Goal: Task Accomplishment & Management: Manage account settings

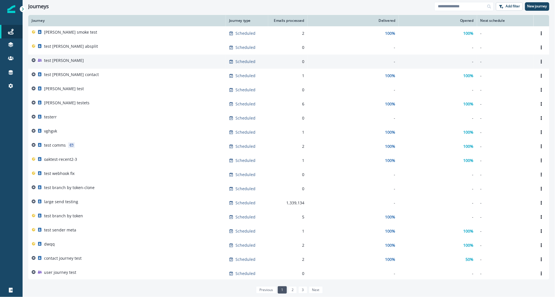
click at [71, 62] on div "test [PERSON_NAME]" at bounding box center [127, 62] width 191 height 8
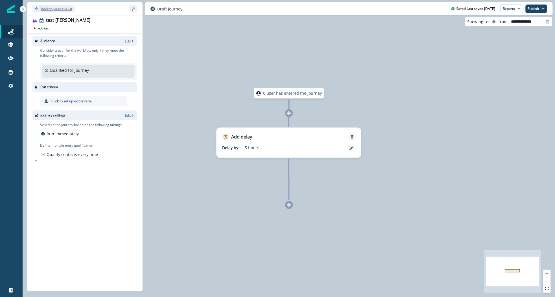
click at [56, 7] on p "Back to journeys list" at bounding box center [56, 8] width 31 height 5
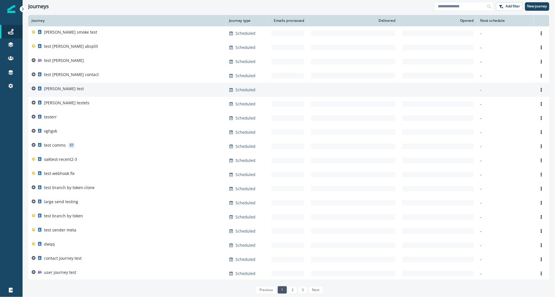
click at [77, 90] on div "[PERSON_NAME] test" at bounding box center [127, 90] width 191 height 8
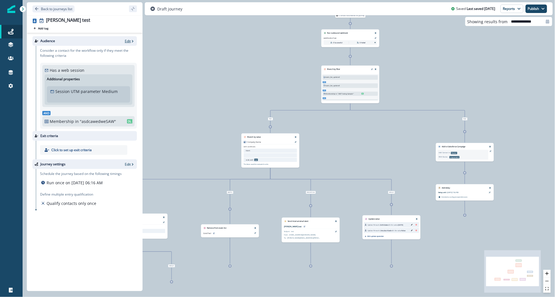
click at [129, 41] on p "Edit" at bounding box center [128, 41] width 6 height 5
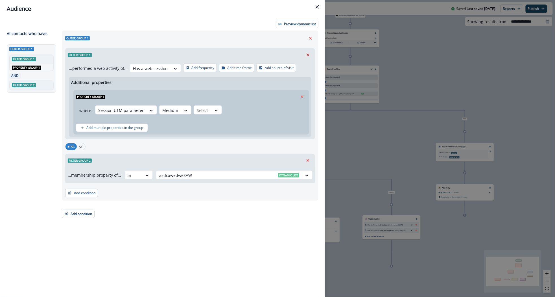
click at [450, 82] on div "Audience Preview dynamic list All contact s who have, Outer group 1 Filter grou…" at bounding box center [277, 148] width 555 height 297
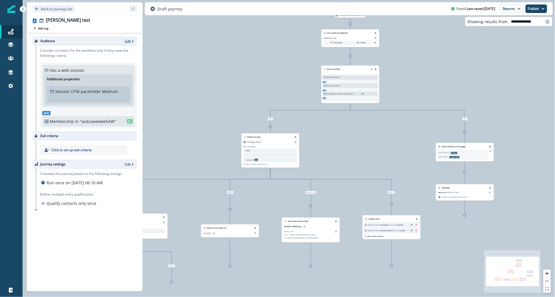
click at [129, 41] on p "Edit" at bounding box center [128, 41] width 6 height 5
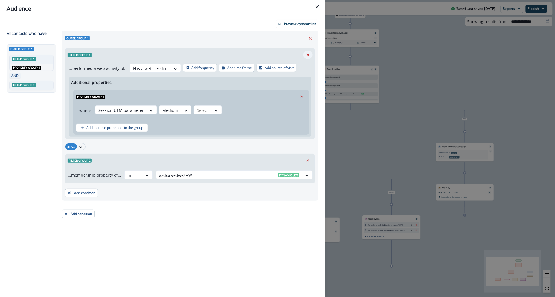
click at [308, 53] on icon "Remove" at bounding box center [308, 54] width 5 height 5
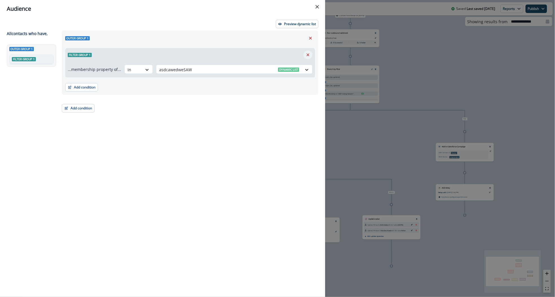
click at [307, 53] on icon "Remove" at bounding box center [308, 54] width 5 height 5
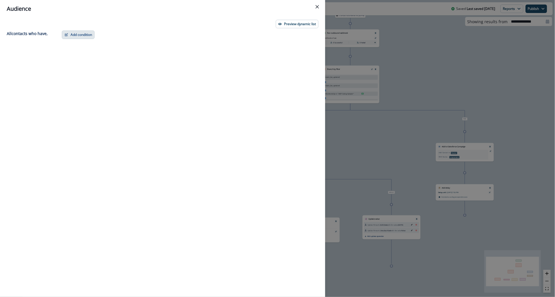
click at [81, 33] on button "Add condition" at bounding box center [78, 35] width 33 height 8
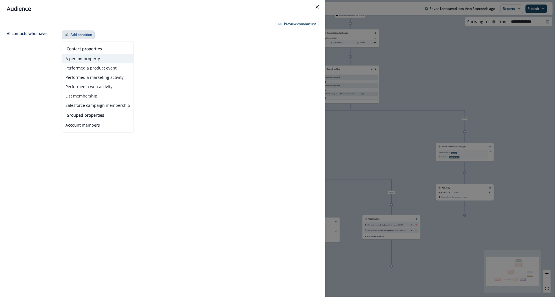
click at [83, 57] on button "A person property" at bounding box center [97, 58] width 71 height 9
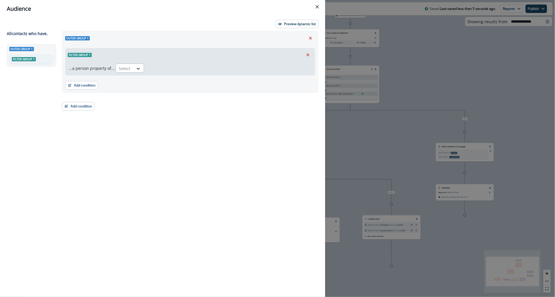
click at [128, 69] on div at bounding box center [125, 68] width 12 height 7
click at [127, 91] on div "Name" at bounding box center [145, 91] width 62 height 10
click at [81, 87] on button "Add condition" at bounding box center [81, 85] width 33 height 8
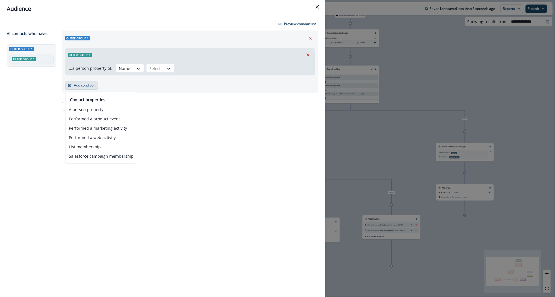
click at [205, 119] on div "Outer group 1 Filter group 1 ...a person property of... Name Select Add conditi…" at bounding box center [188, 154] width 260 height 246
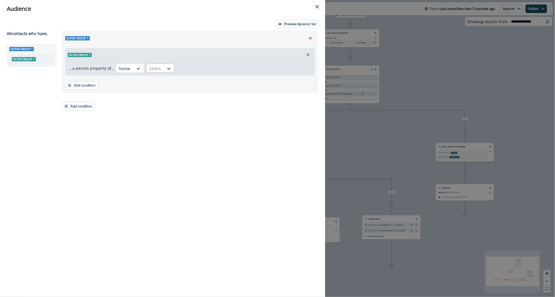
click at [131, 68] on div at bounding box center [125, 68] width 12 height 7
drag, startPoint x: 122, startPoint y: 114, endPoint x: 95, endPoint y: 89, distance: 36.8
click at [122, 114] on div "Outer group 1 Filter group 1 ...a person property of... Name Select Add conditi…" at bounding box center [188, 154] width 260 height 246
click at [79, 82] on button "Add condition" at bounding box center [81, 85] width 33 height 8
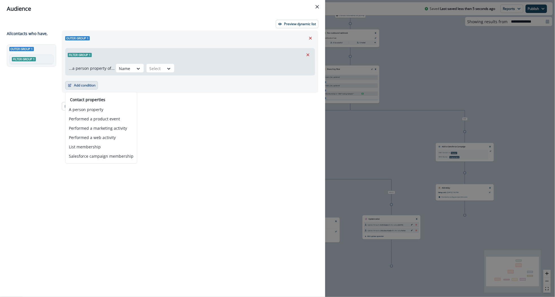
drag, startPoint x: 214, startPoint y: 134, endPoint x: 214, endPoint y: 125, distance: 9.1
click at [214, 134] on div "Outer group 1 Filter group 1 ...a person property of... Name Select Add conditi…" at bounding box center [188, 154] width 260 height 246
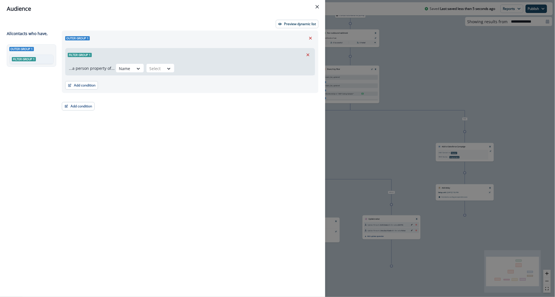
click at [365, 118] on div "Audience Preview dynamic list All contact s who have, Outer group 1 Filter grou…" at bounding box center [277, 148] width 555 height 297
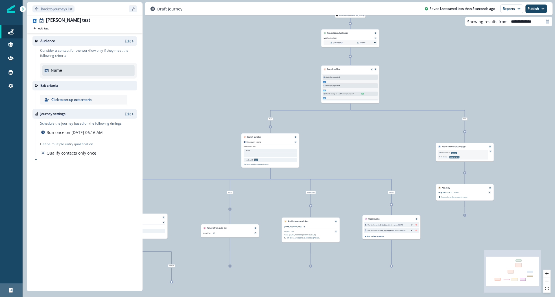
click at [12, 277] on link "Logout" at bounding box center [11, 290] width 23 height 14
